Goal: Information Seeking & Learning: Learn about a topic

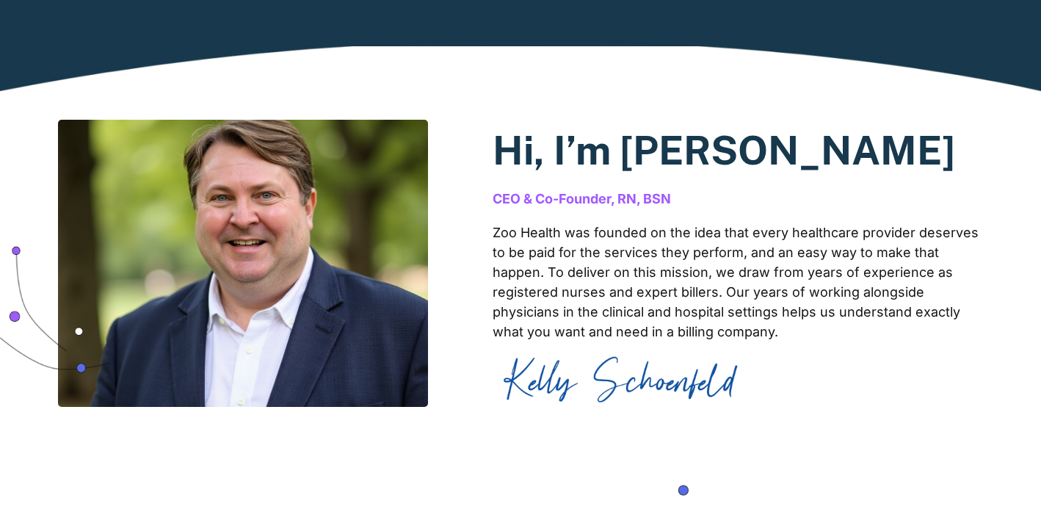
scroll to position [843, 0]
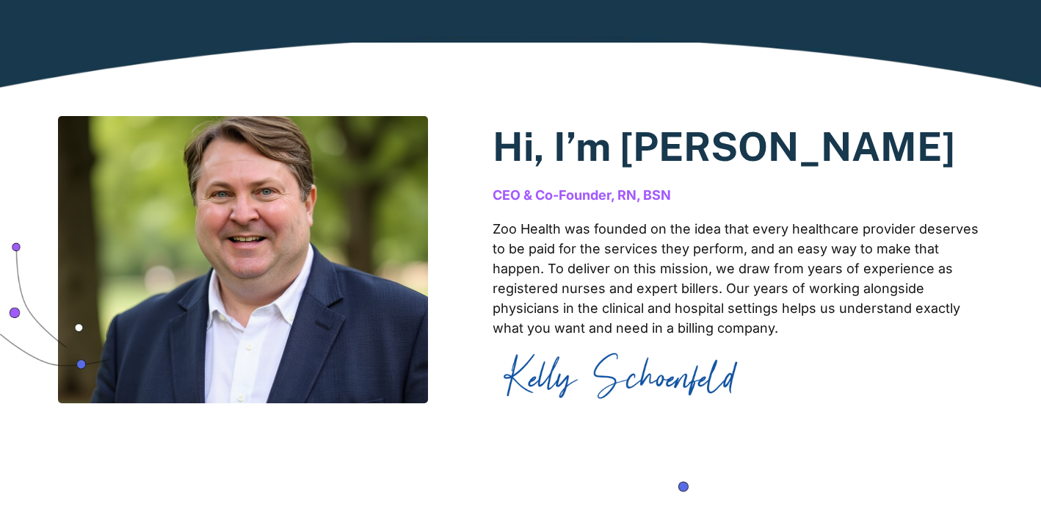
drag, startPoint x: 657, startPoint y: 139, endPoint x: 932, endPoint y: 151, distance: 275.5
click at [932, 151] on h2 "Hi, I’m Kelly Schoenfeld" at bounding box center [737, 147] width 490 height 48
copy h2 "Kelly Schoenfeld"
click at [861, 336] on p "Zoo Health was founded on the idea that every healthcare provider deserves to b…" at bounding box center [737, 278] width 490 height 119
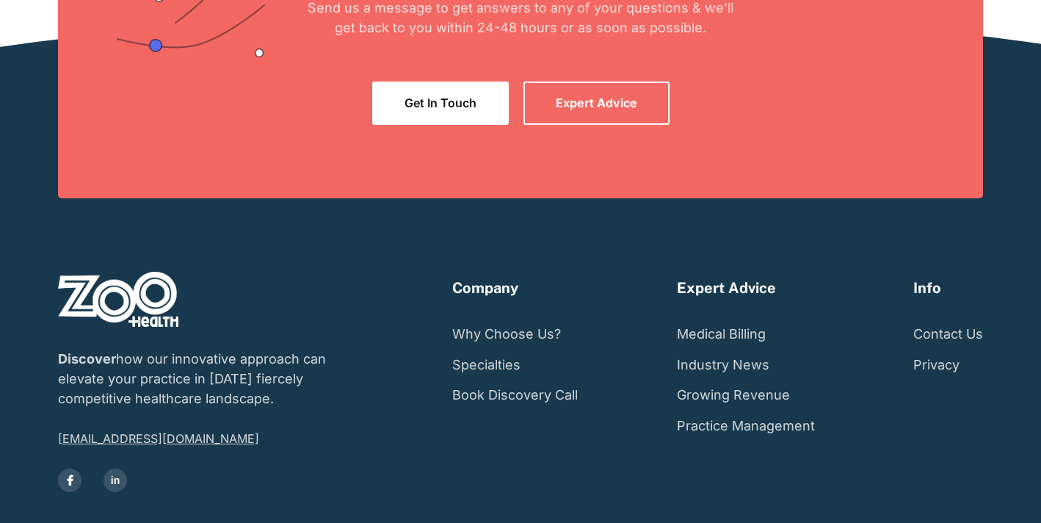
scroll to position [2766, 0]
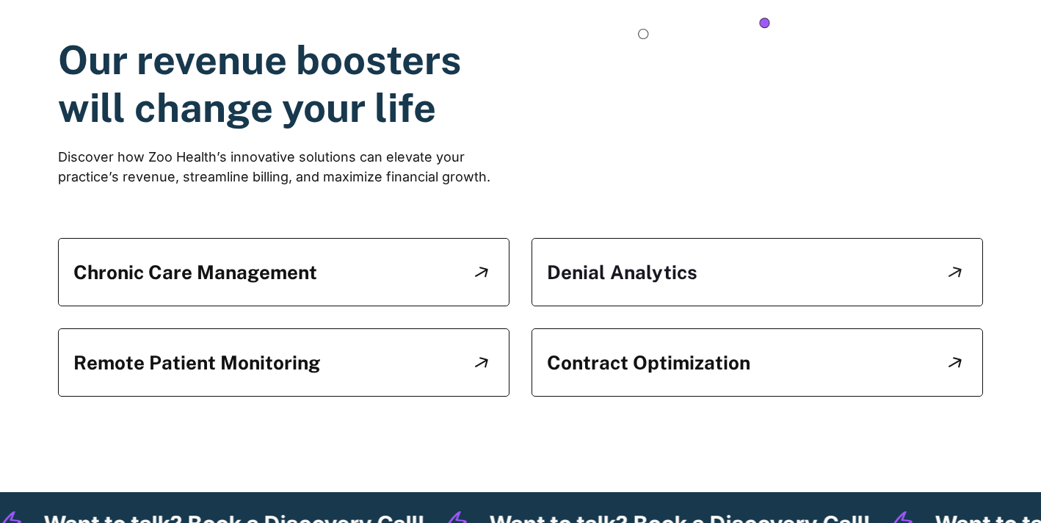
scroll to position [1387, 0]
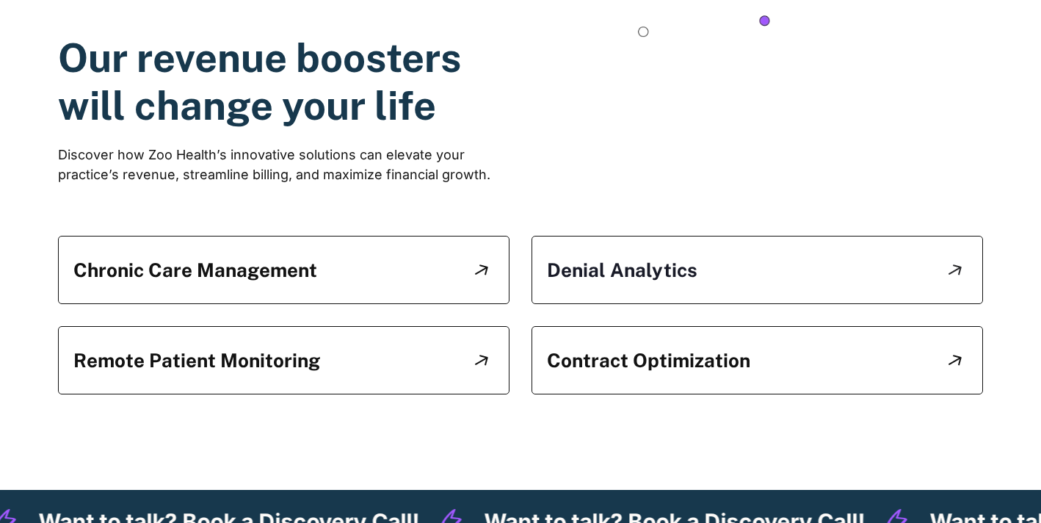
drag, startPoint x: 298, startPoint y: 339, endPoint x: 314, endPoint y: 355, distance: 22.8
click at [298, 340] on div "Remote Patient Monitoring" at bounding box center [283, 360] width 451 height 68
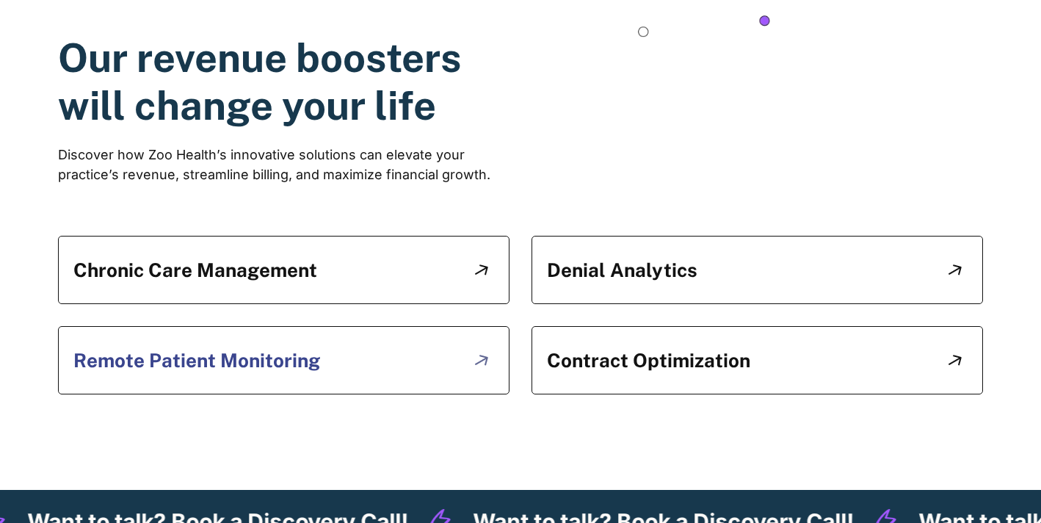
click at [411, 362] on link "Remote Patient Monitoring" at bounding box center [283, 359] width 421 height 37
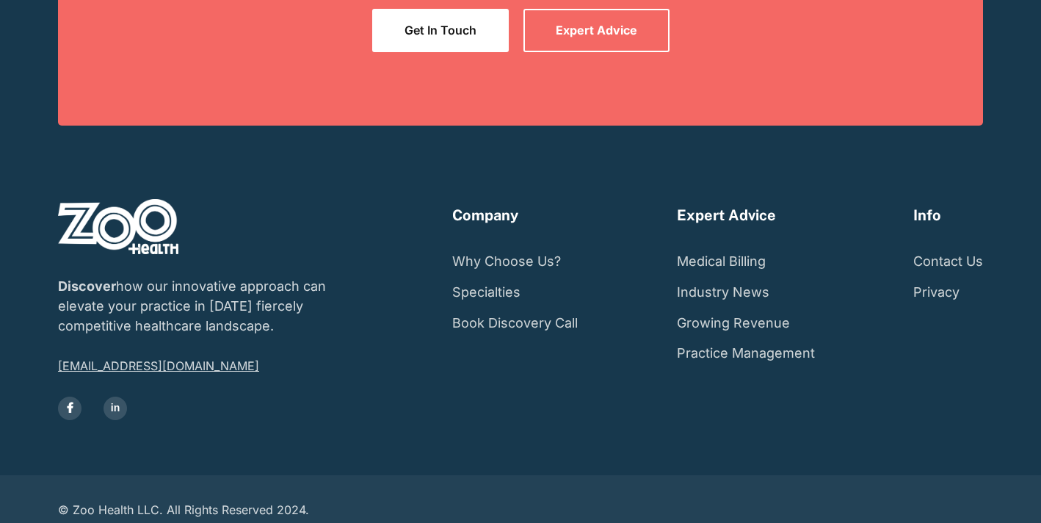
scroll to position [1265, 0]
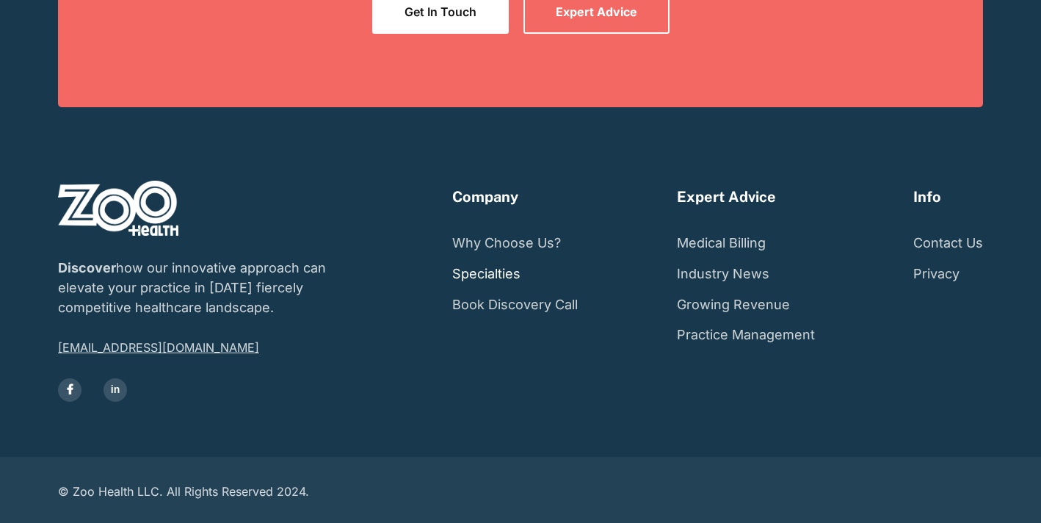
click at [498, 274] on link "Specialties" at bounding box center [486, 273] width 68 height 31
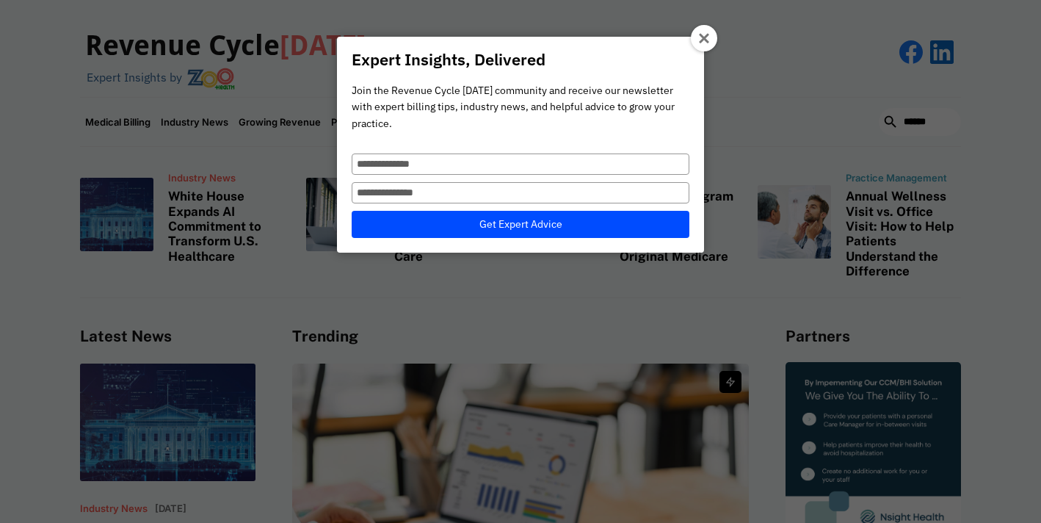
click at [703, 41] on icon at bounding box center [705, 39] width 12 height 12
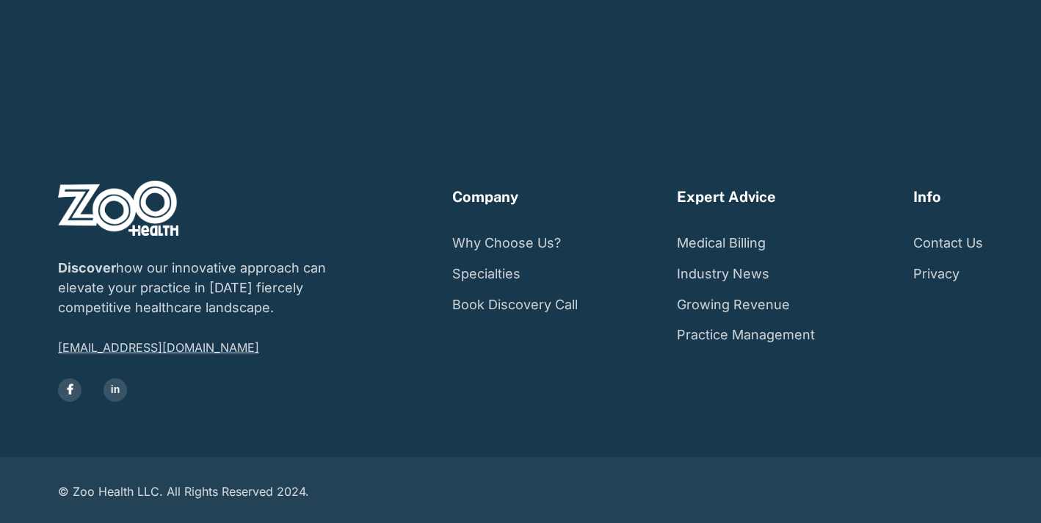
scroll to position [1265, 0]
